Goal: Transaction & Acquisition: Purchase product/service

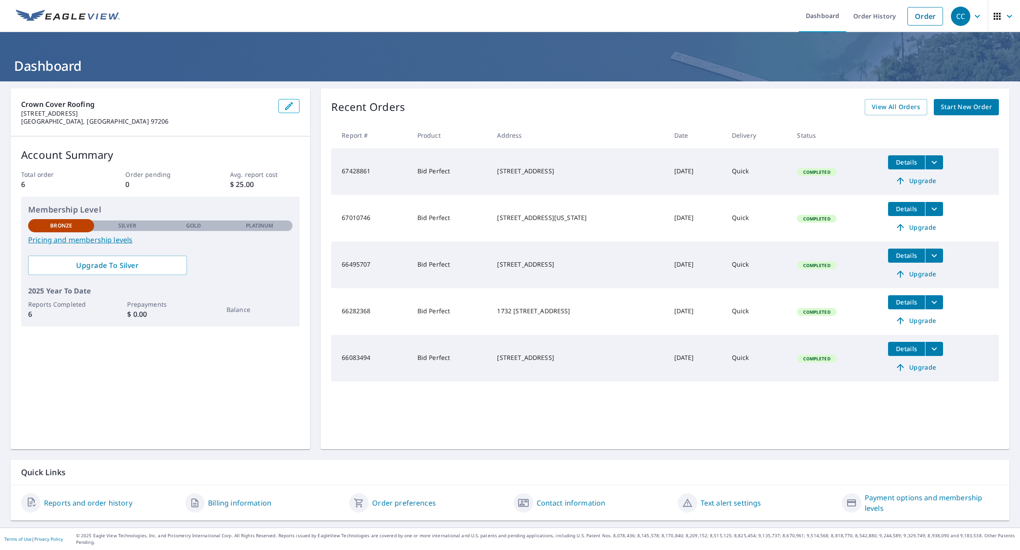
click at [958, 105] on span "Start New Order" at bounding box center [966, 107] width 51 height 11
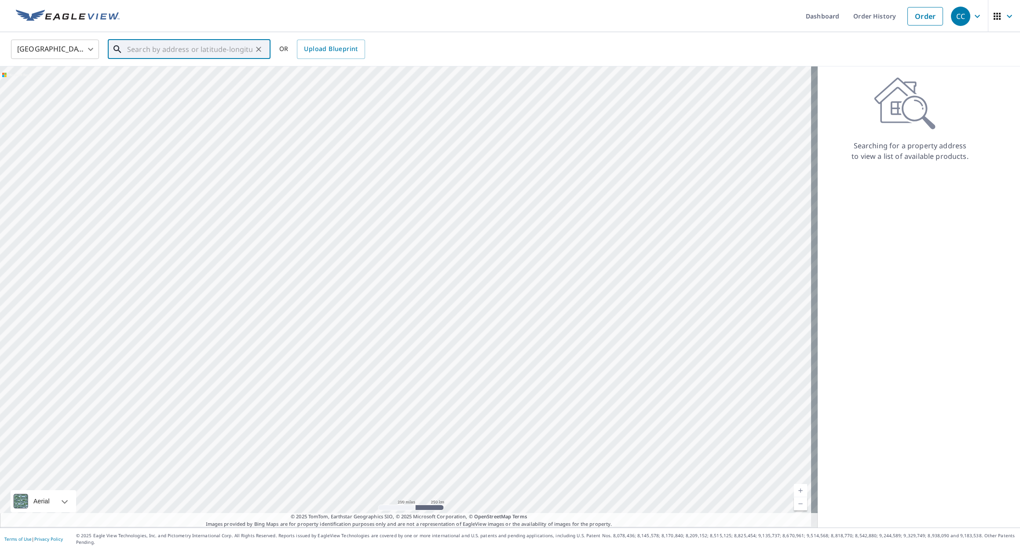
click at [158, 50] on input "text" at bounding box center [189, 49] width 125 height 25
click at [153, 75] on span "[STREET_ADDRESS]" at bounding box center [194, 74] width 138 height 11
type input "[STREET_ADDRESS]"
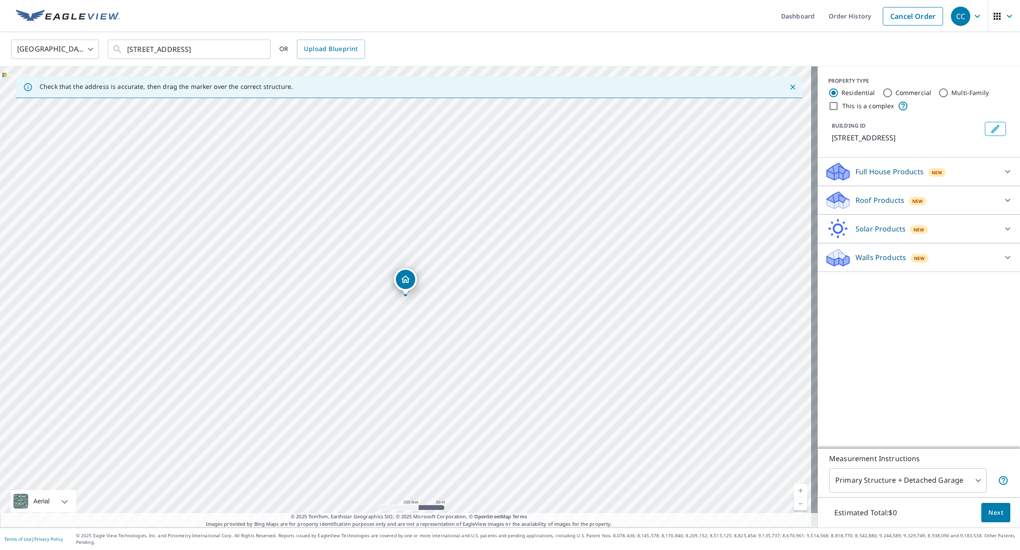
click at [404, 277] on icon "Dropped pin, building 1, Residential property, 14635 NE Sacramento St Portland,…" at bounding box center [405, 278] width 9 height 7
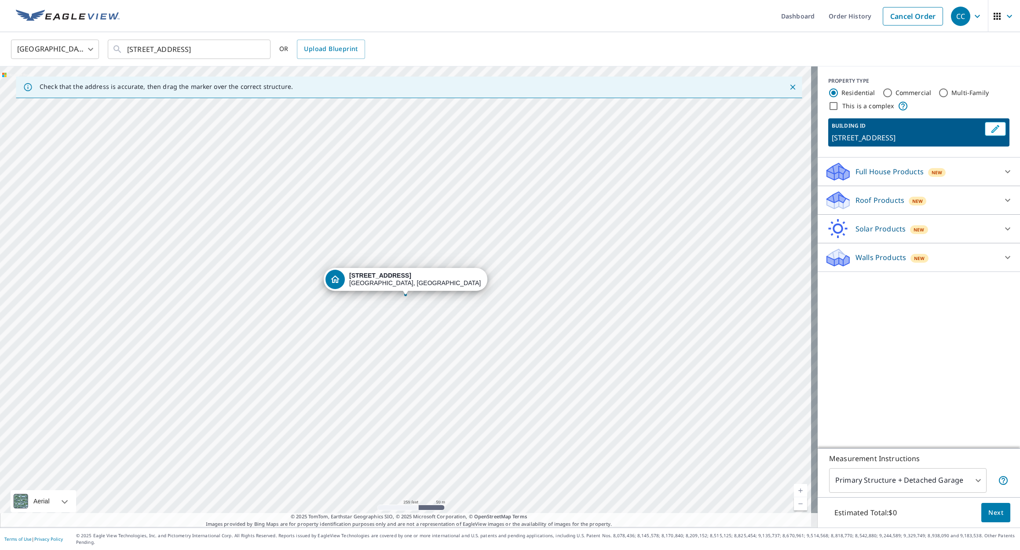
click at [1002, 205] on icon at bounding box center [1007, 200] width 11 height 11
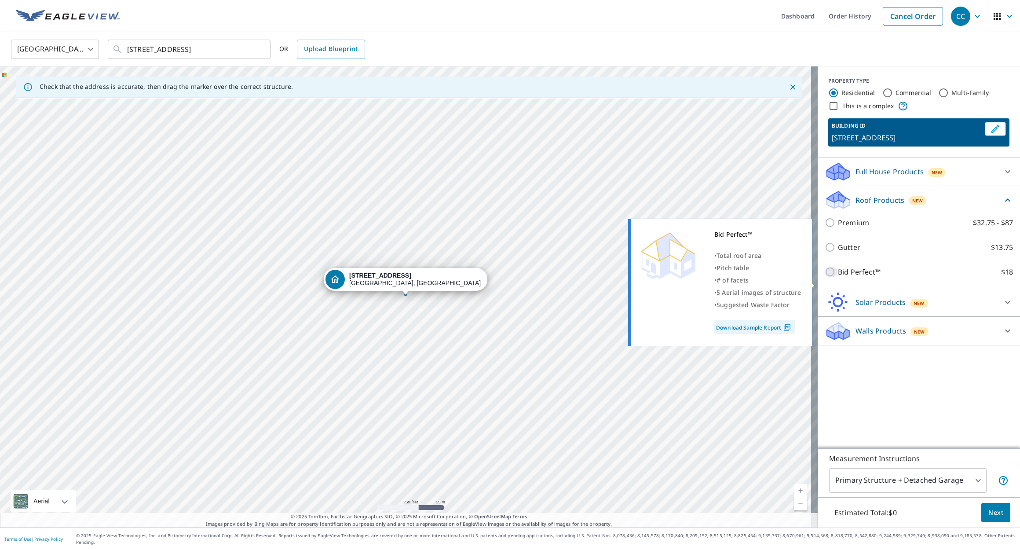
click at [824, 277] on input "Bid Perfect™ $18" at bounding box center [830, 271] width 13 height 11
checkbox input "true"
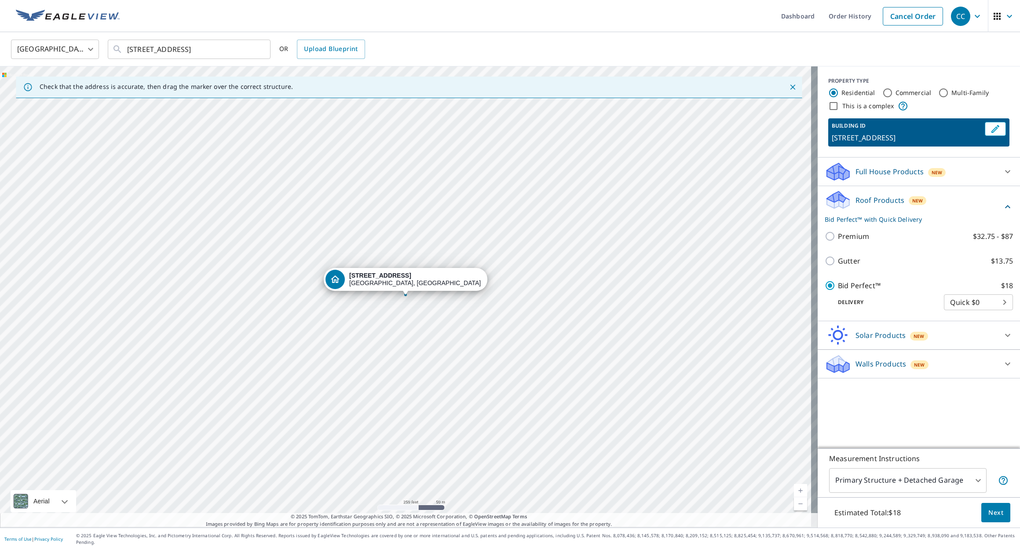
click at [990, 515] on span "Next" at bounding box center [995, 512] width 15 height 11
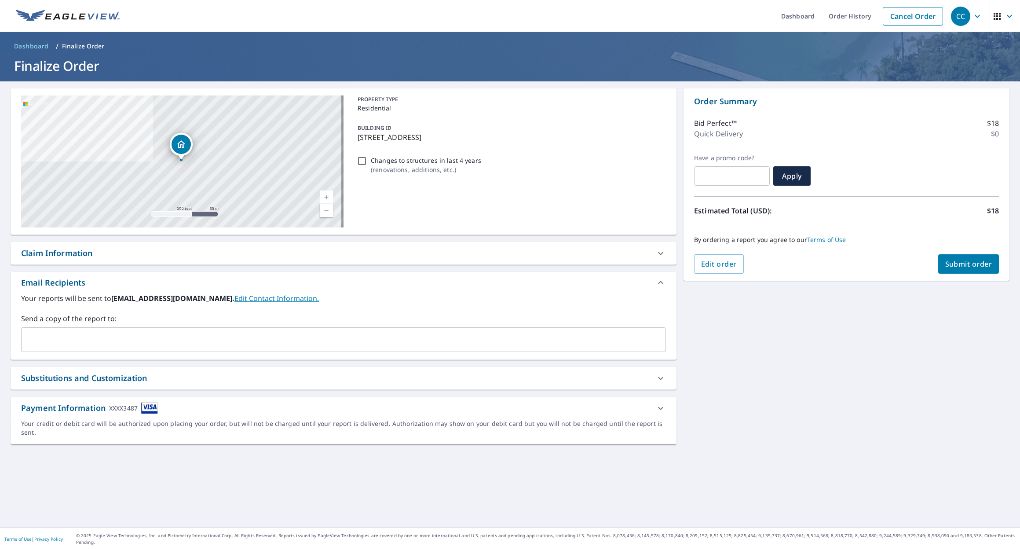
click at [956, 259] on span "Submit order" at bounding box center [968, 264] width 47 height 10
